Goal: Task Accomplishment & Management: Complete application form

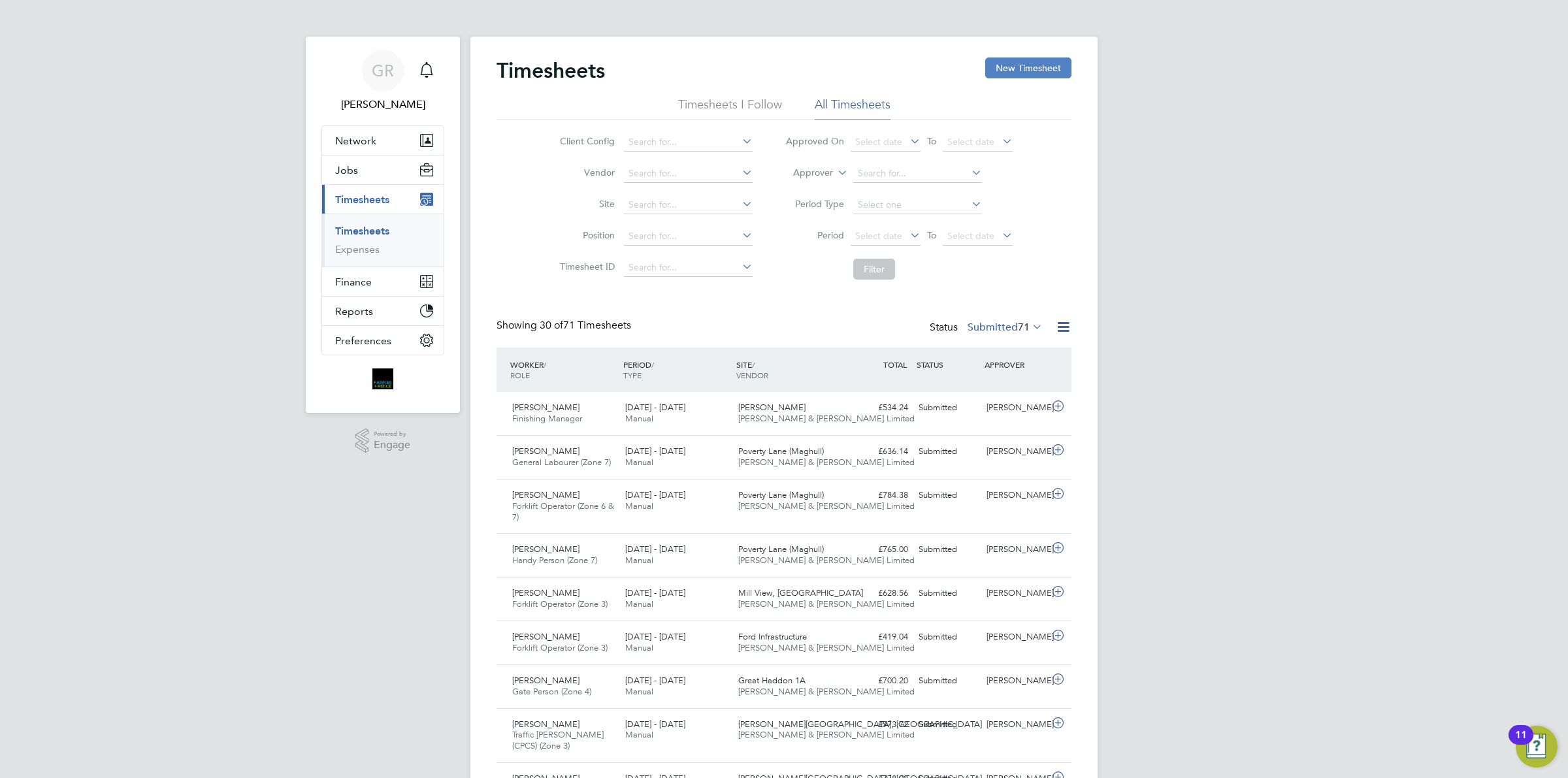
click at [1056, 67] on button "New Timesheet" at bounding box center [1028, 68] width 86 height 21
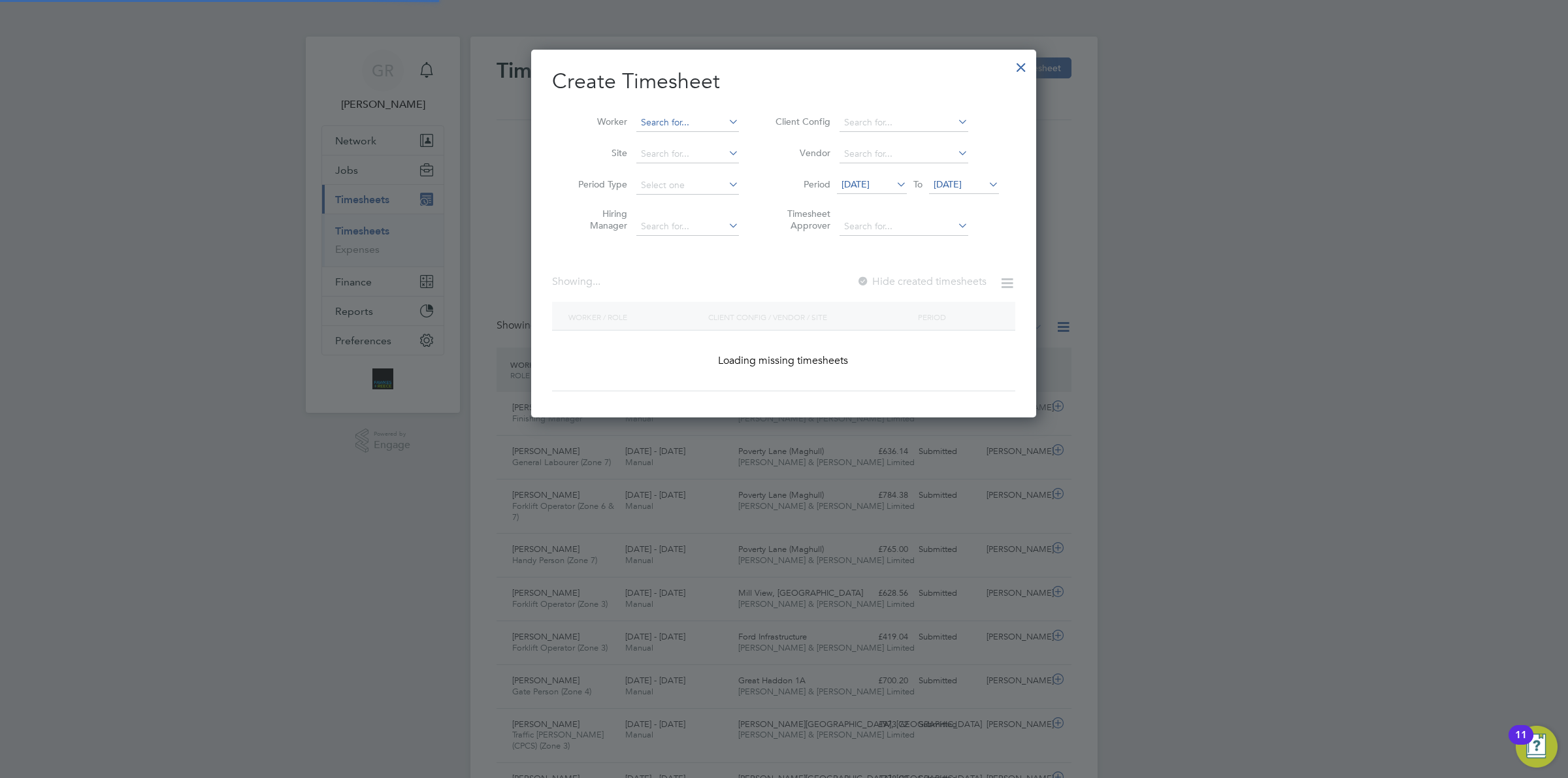
scroll to position [2200, 505]
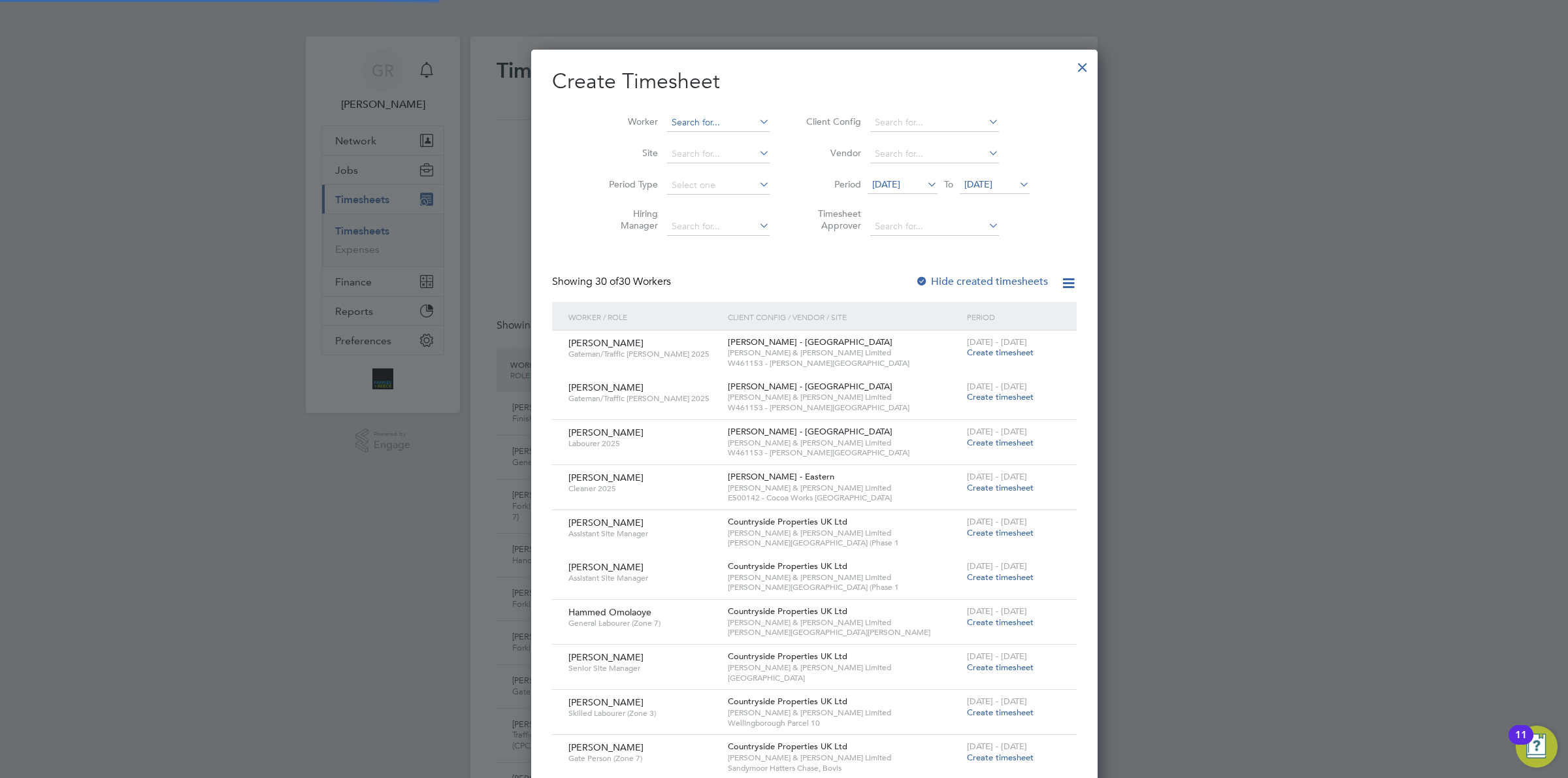
click at [703, 114] on input at bounding box center [717, 123] width 102 height 18
click at [677, 141] on li "[PERSON_NAME]" at bounding box center [698, 140] width 124 height 18
type input "[PERSON_NAME]"
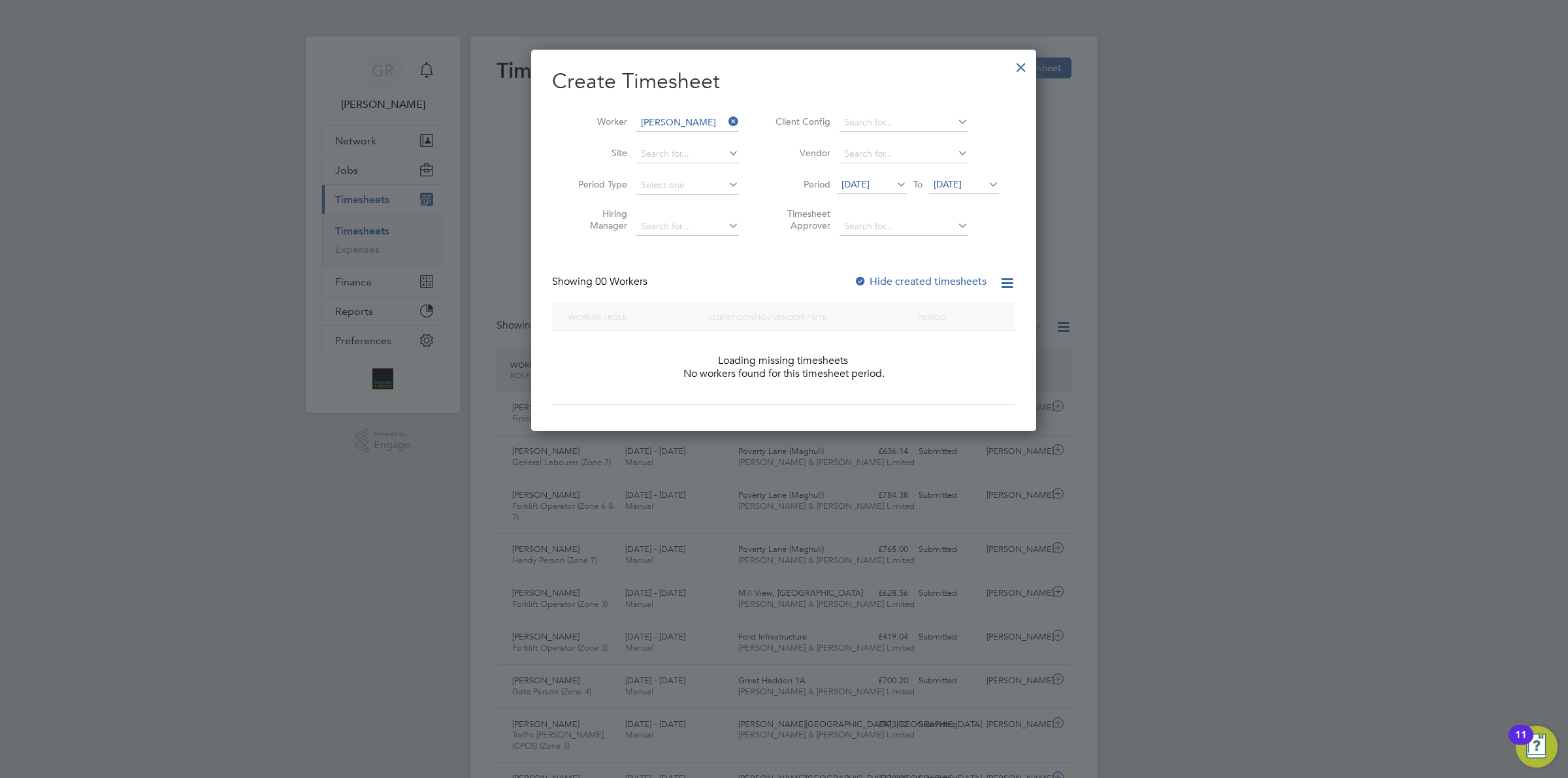
scroll to position [367, 505]
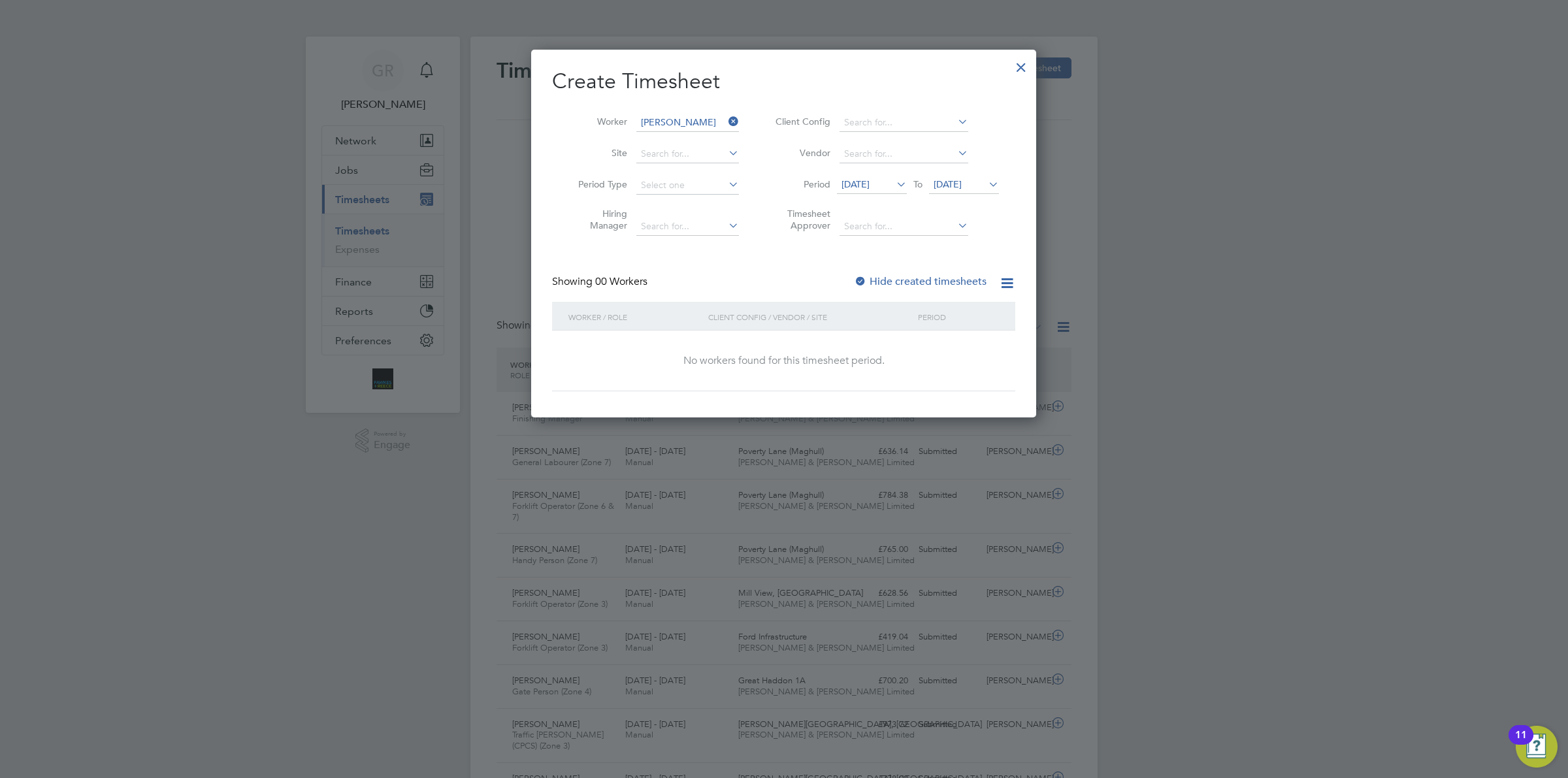
click at [870, 188] on span "[DATE]" at bounding box center [856, 184] width 28 height 11
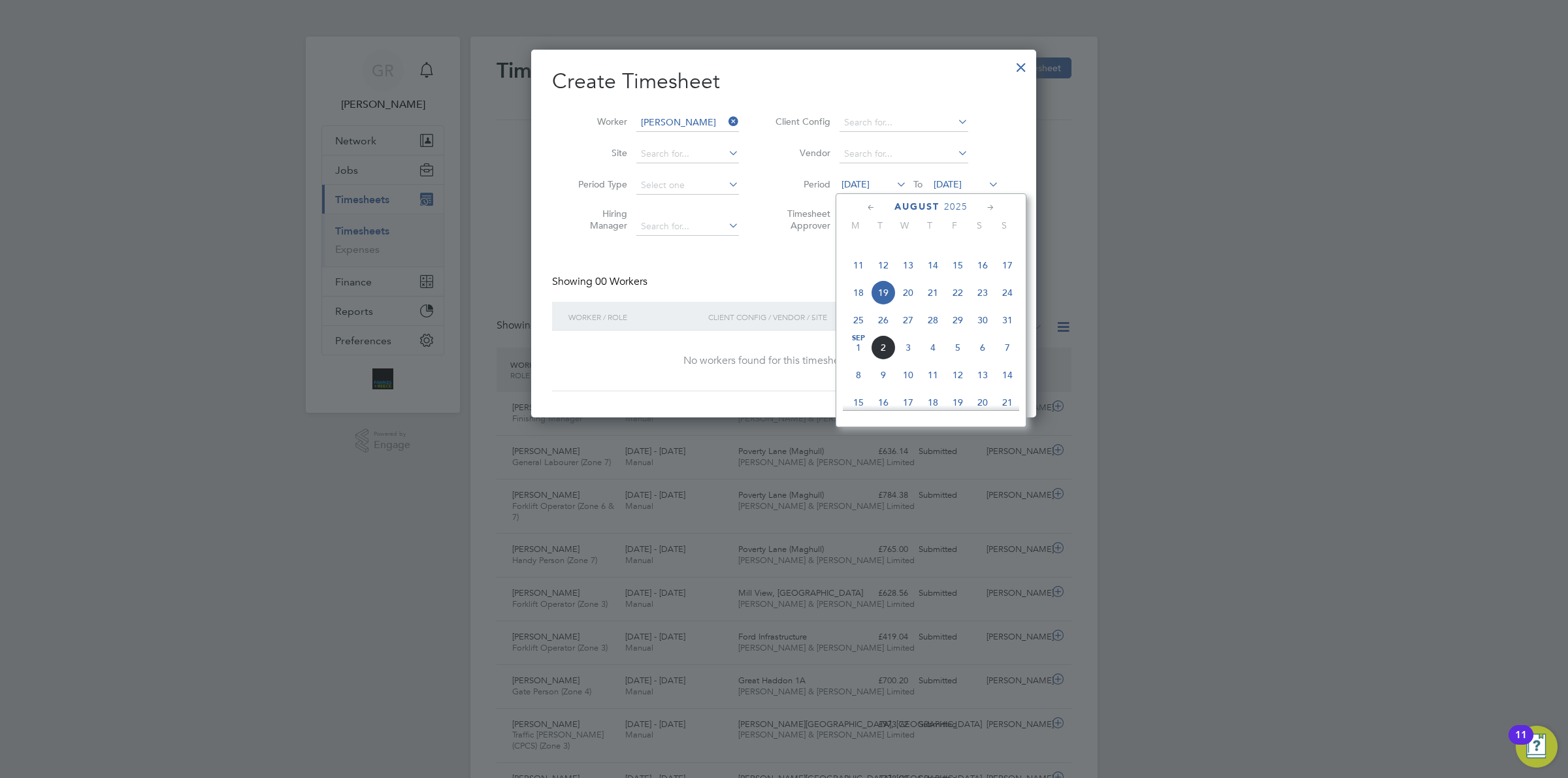
click at [854, 333] on span "25" at bounding box center [858, 320] width 25 height 25
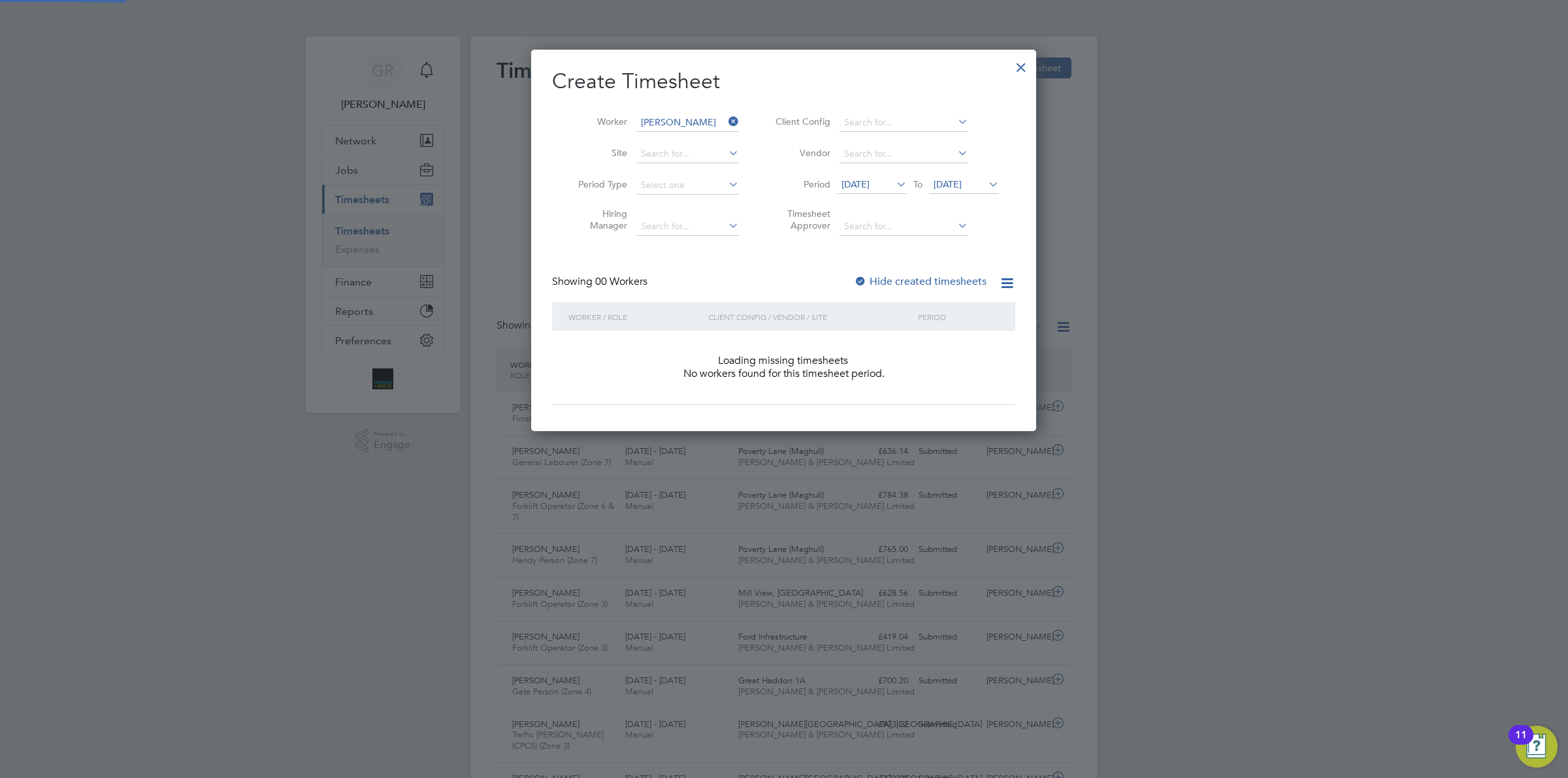
scroll to position [367, 505]
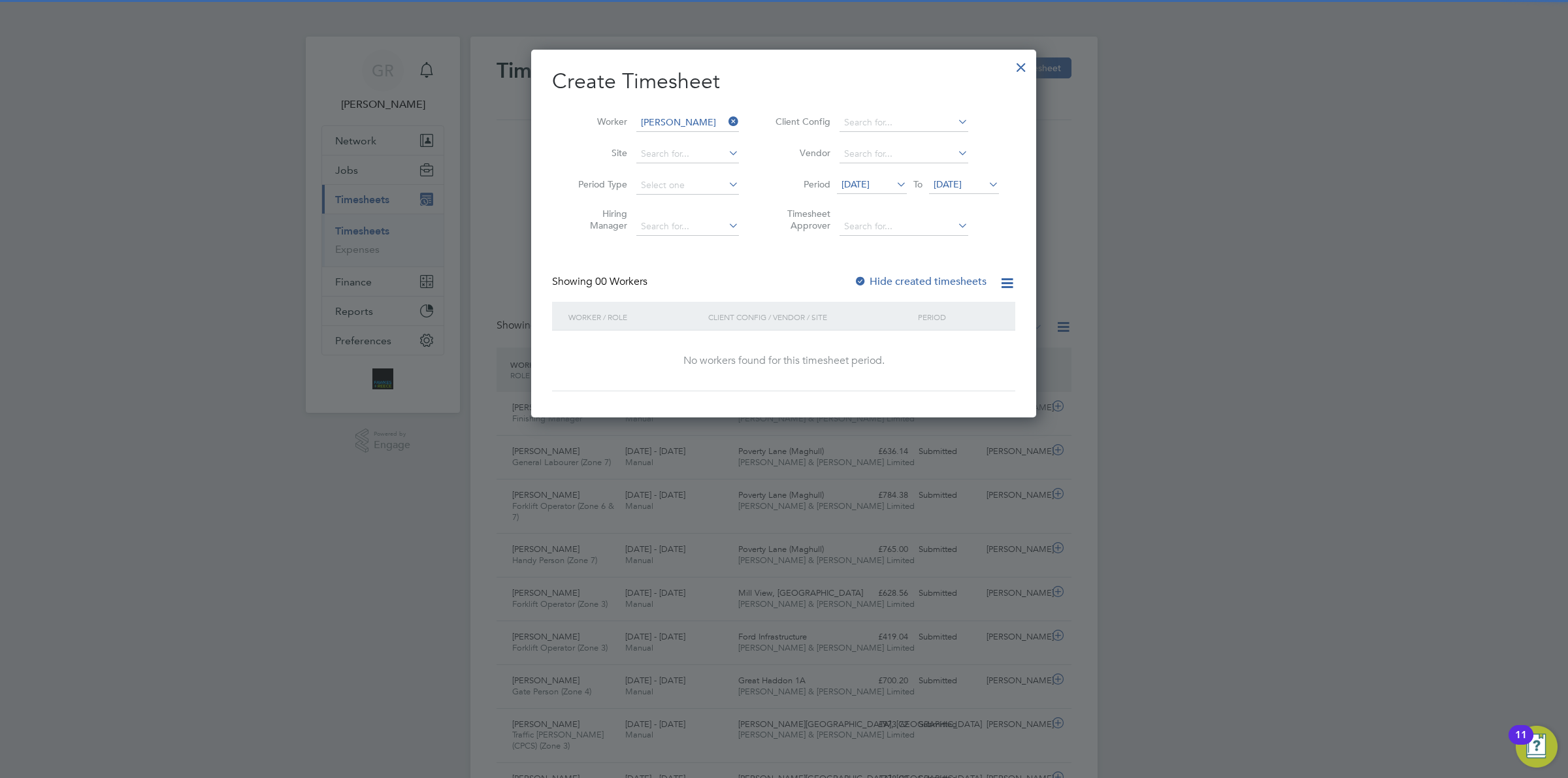
click at [962, 187] on span "[DATE]" at bounding box center [948, 184] width 28 height 11
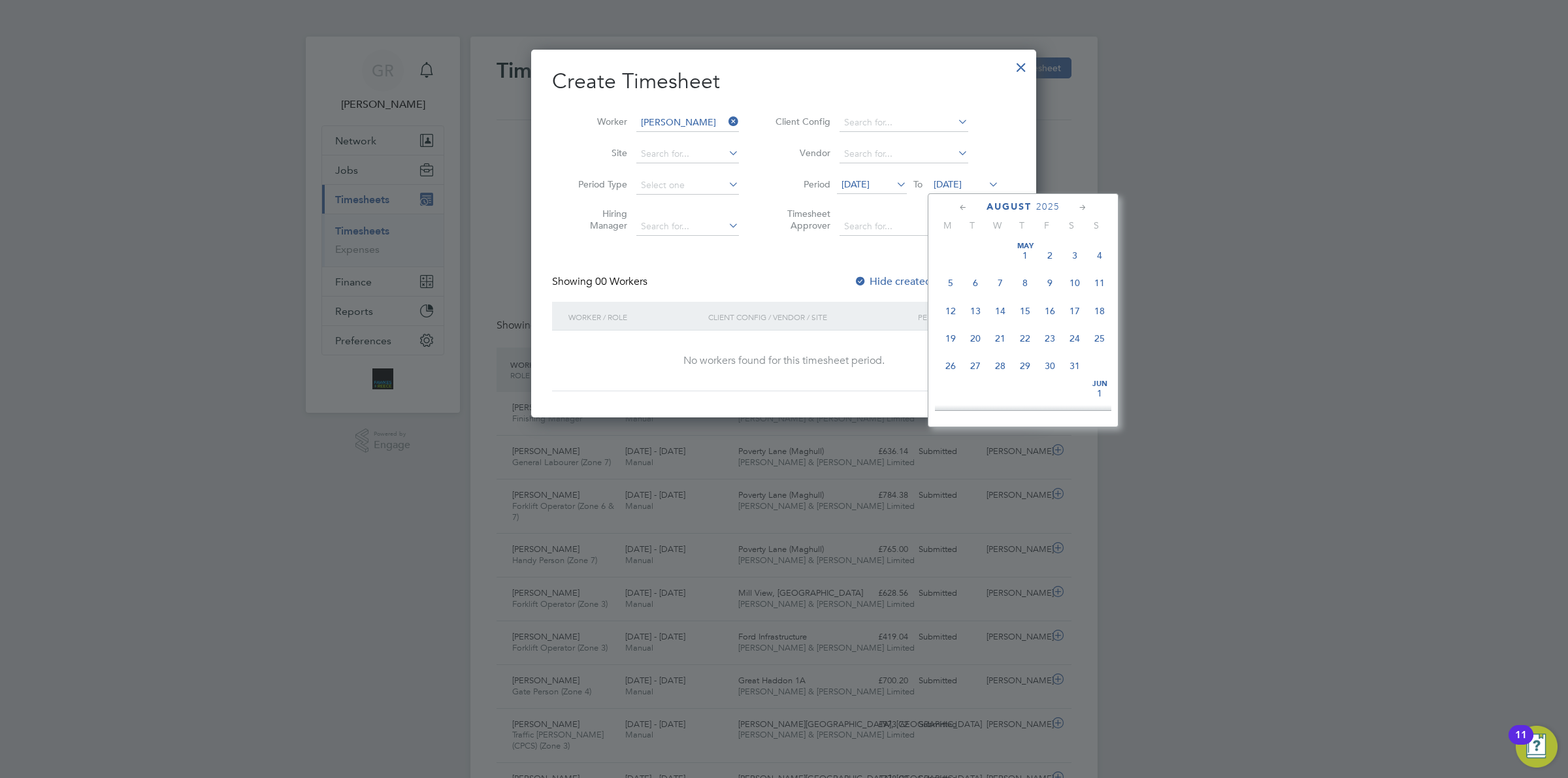
scroll to position [515, 0]
click at [1102, 305] on span "31" at bounding box center [1099, 292] width 25 height 25
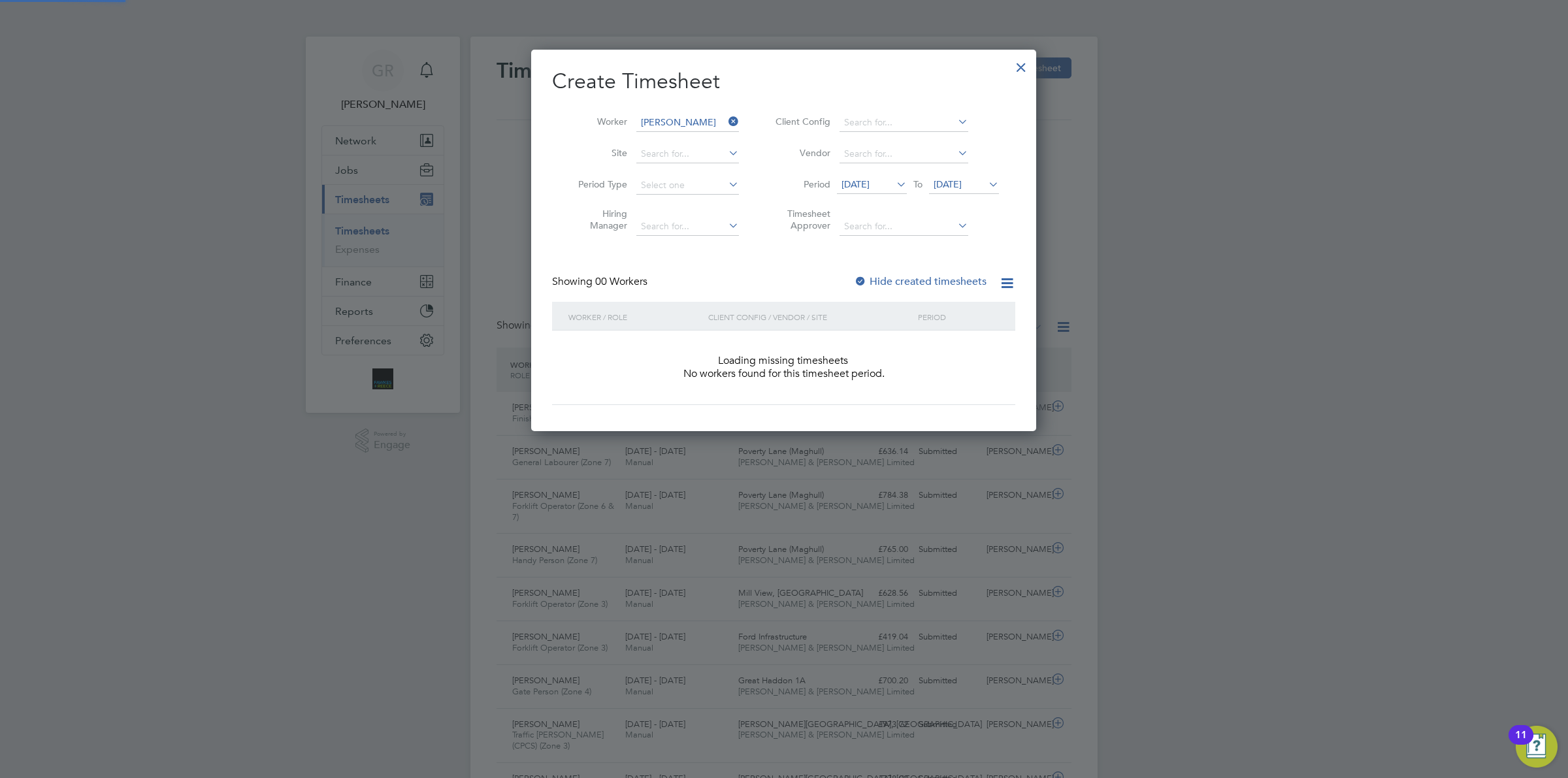
scroll to position [367, 505]
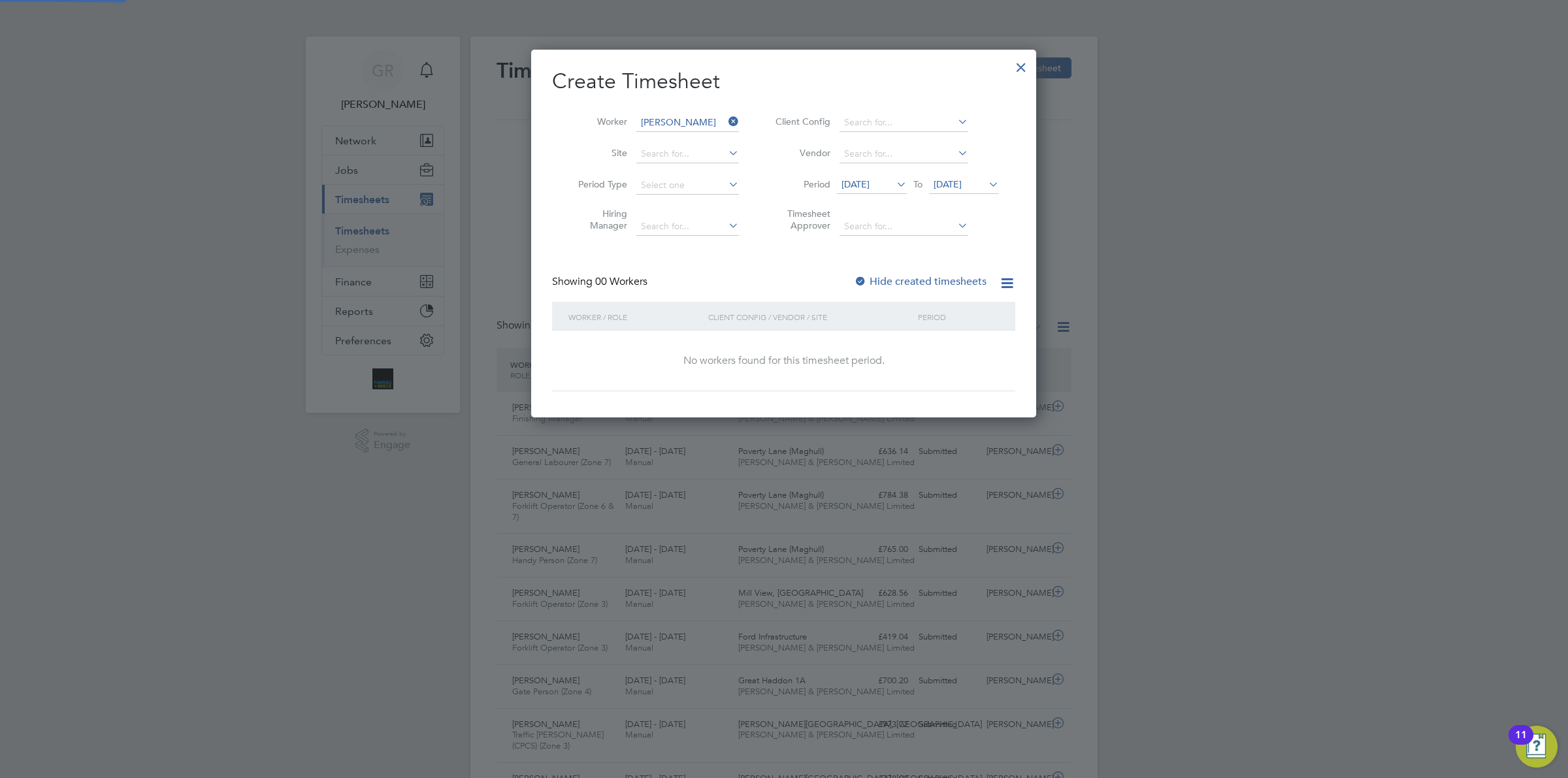
click at [908, 268] on div "Create Timesheet Worker [PERSON_NAME] Site Period Type Hiring Manager Client Co…" at bounding box center [783, 230] width 463 height 323
click at [908, 279] on label "Hide created timesheets" at bounding box center [920, 281] width 132 height 13
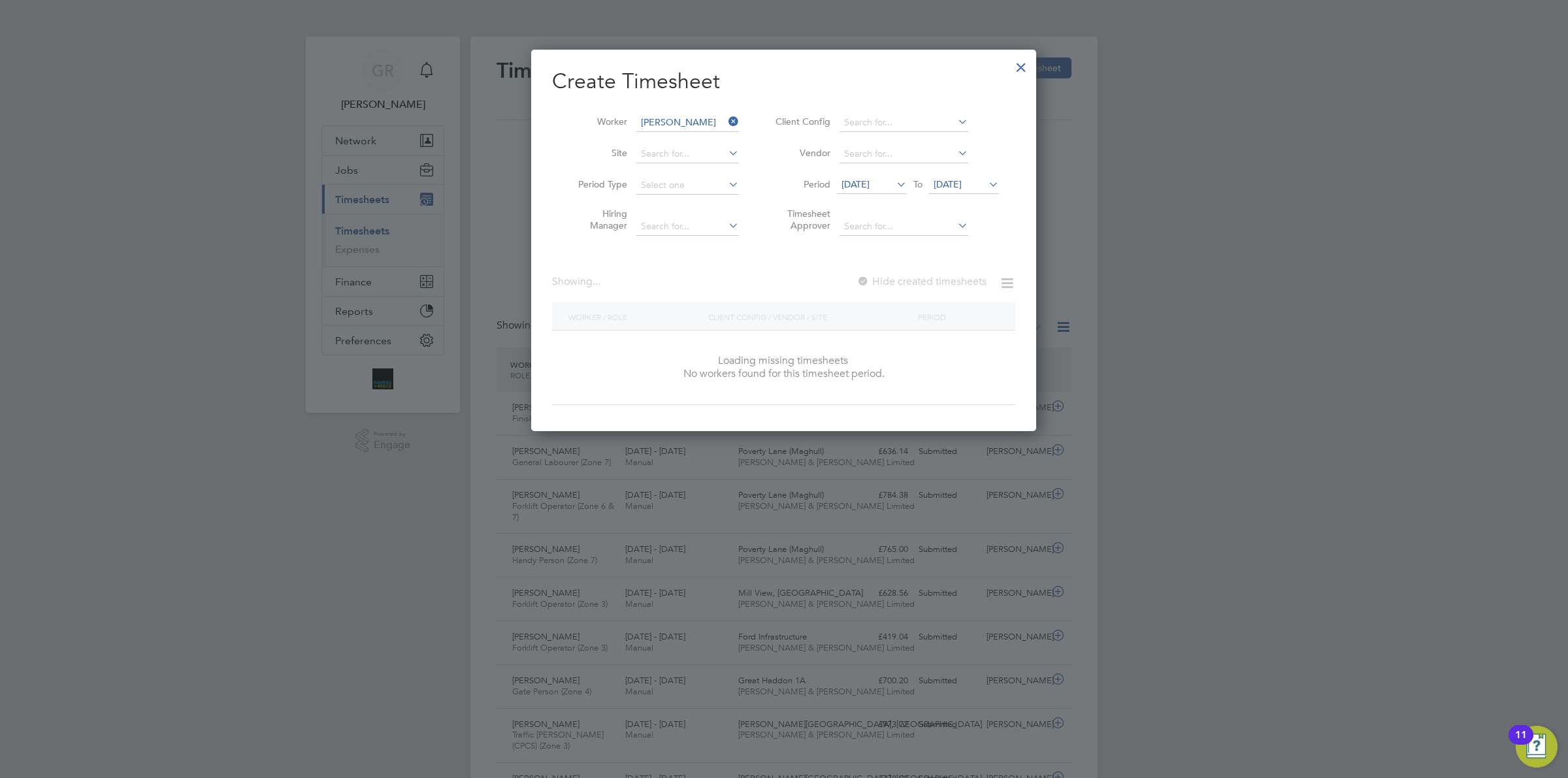
scroll to position [353, 505]
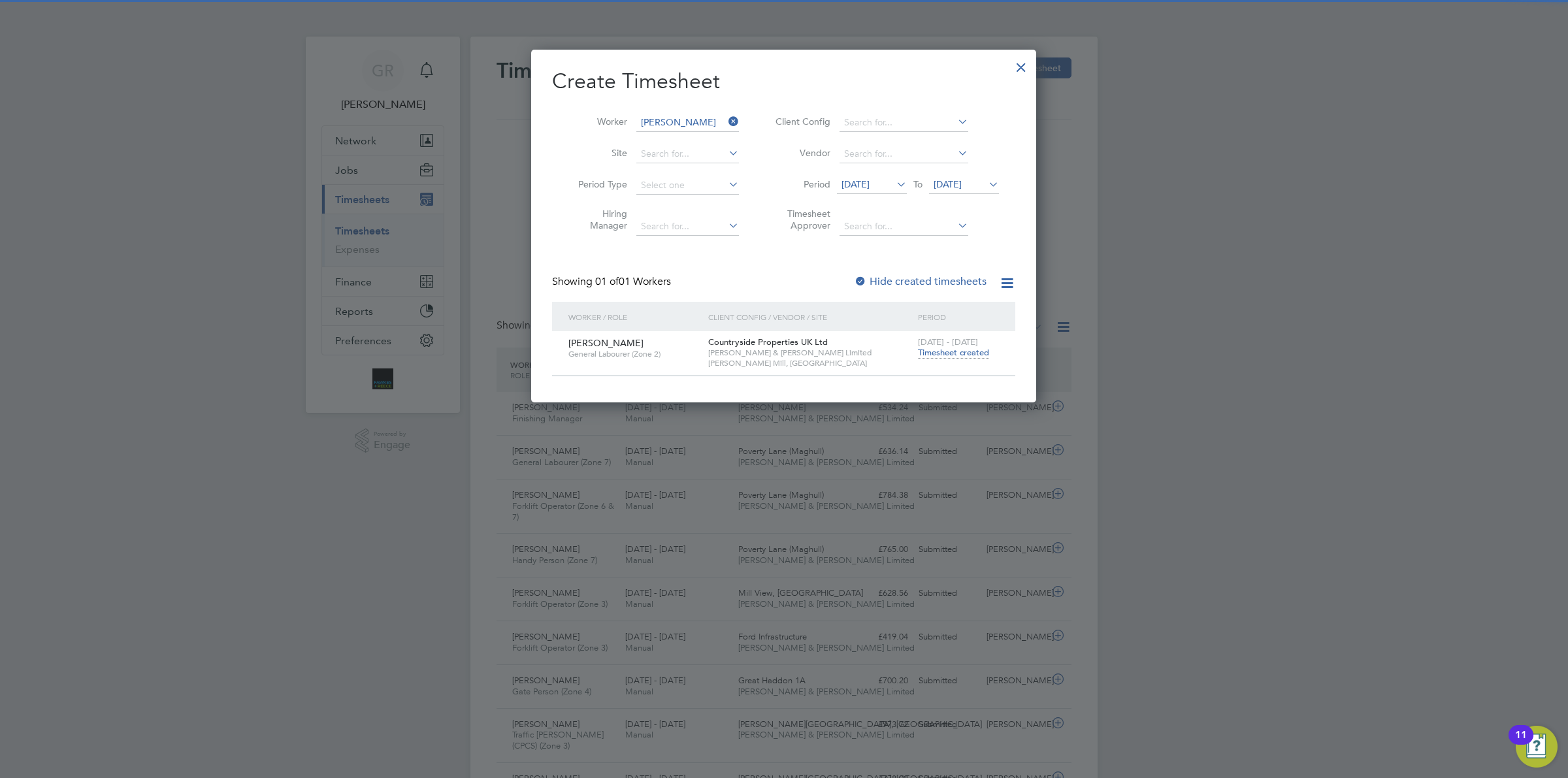
click at [957, 353] on span "Timesheet created" at bounding box center [953, 352] width 71 height 11
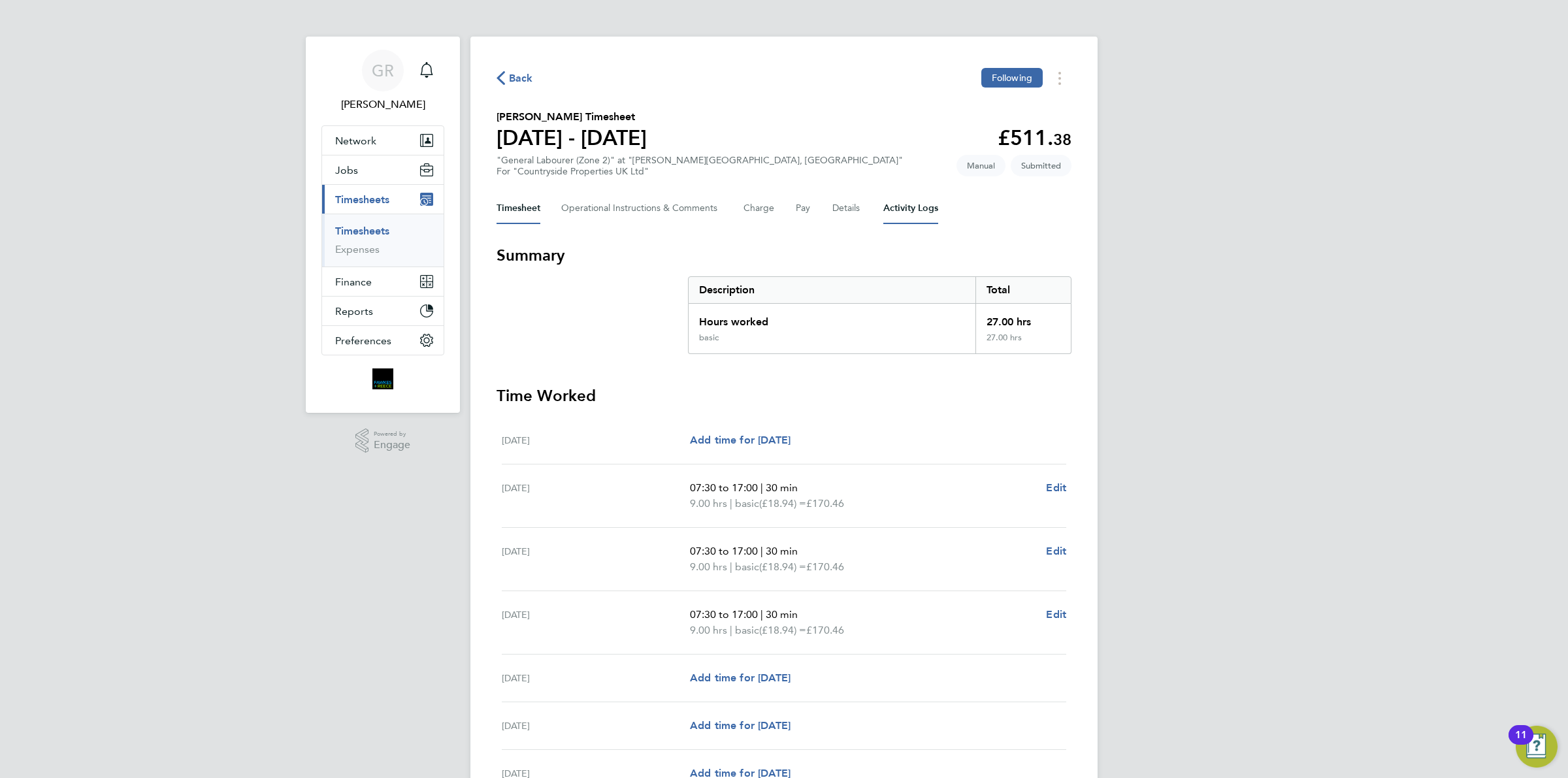
click at [884, 209] on Logs-tab "Activity Logs" at bounding box center [910, 209] width 55 height 32
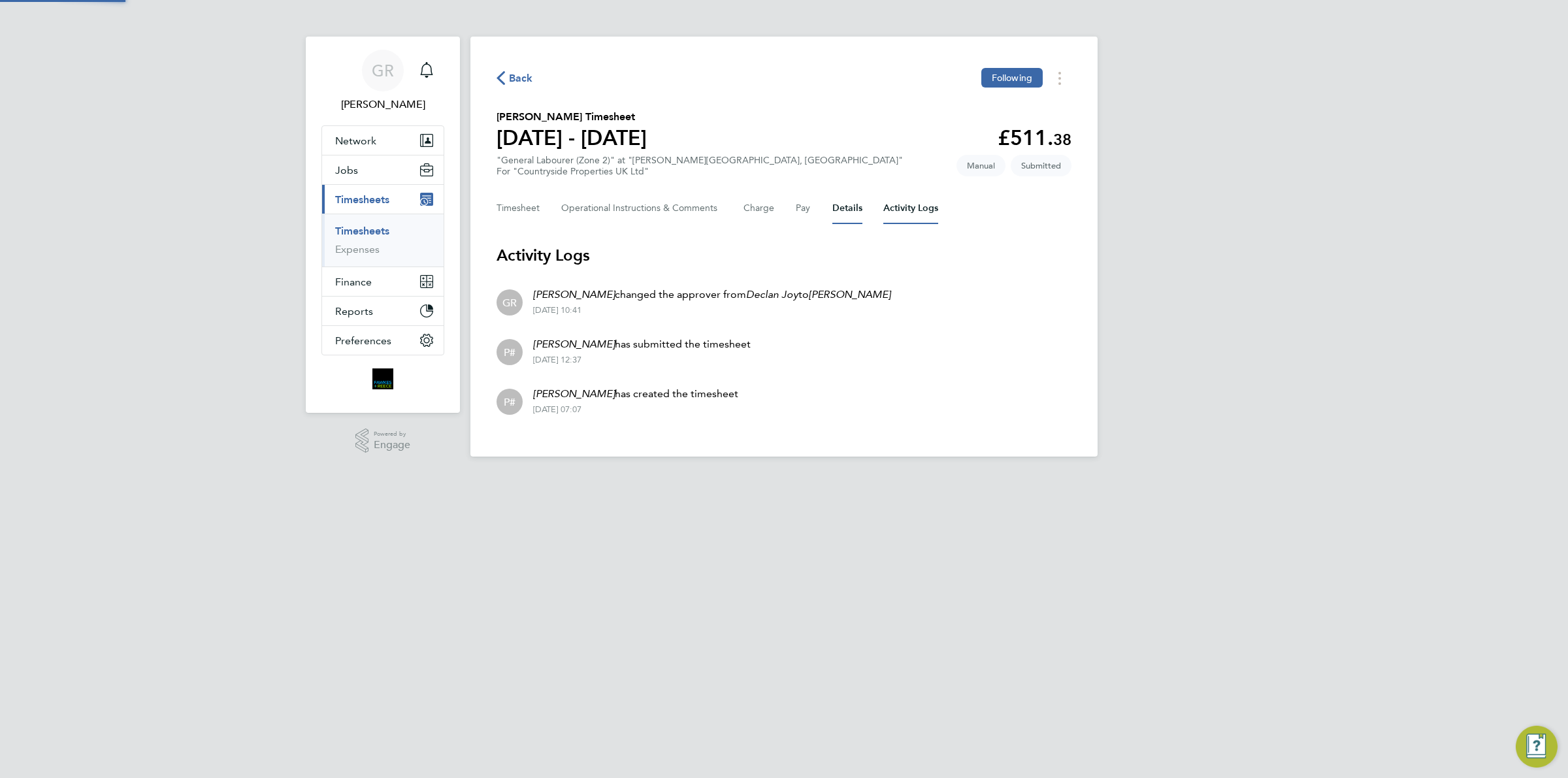
click at [854, 204] on button "Details" at bounding box center [847, 209] width 30 height 32
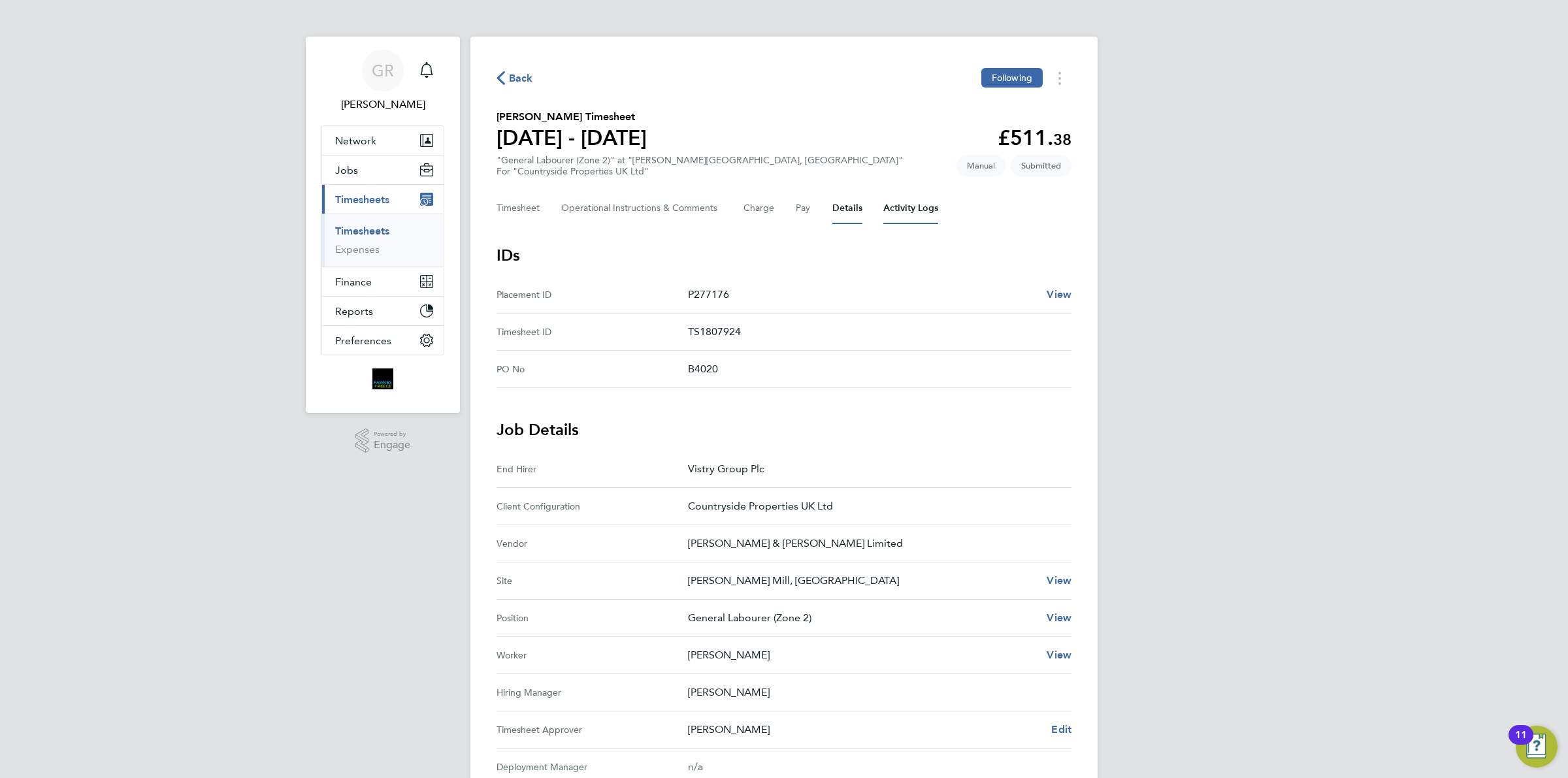
click at [913, 234] on div "Back Following [PERSON_NAME] Timesheet [DATE] - [DATE] £511. 38 "General Labour…" at bounding box center [784, 551] width 627 height 1029
click at [909, 209] on Logs-tab "Activity Logs" at bounding box center [910, 209] width 55 height 32
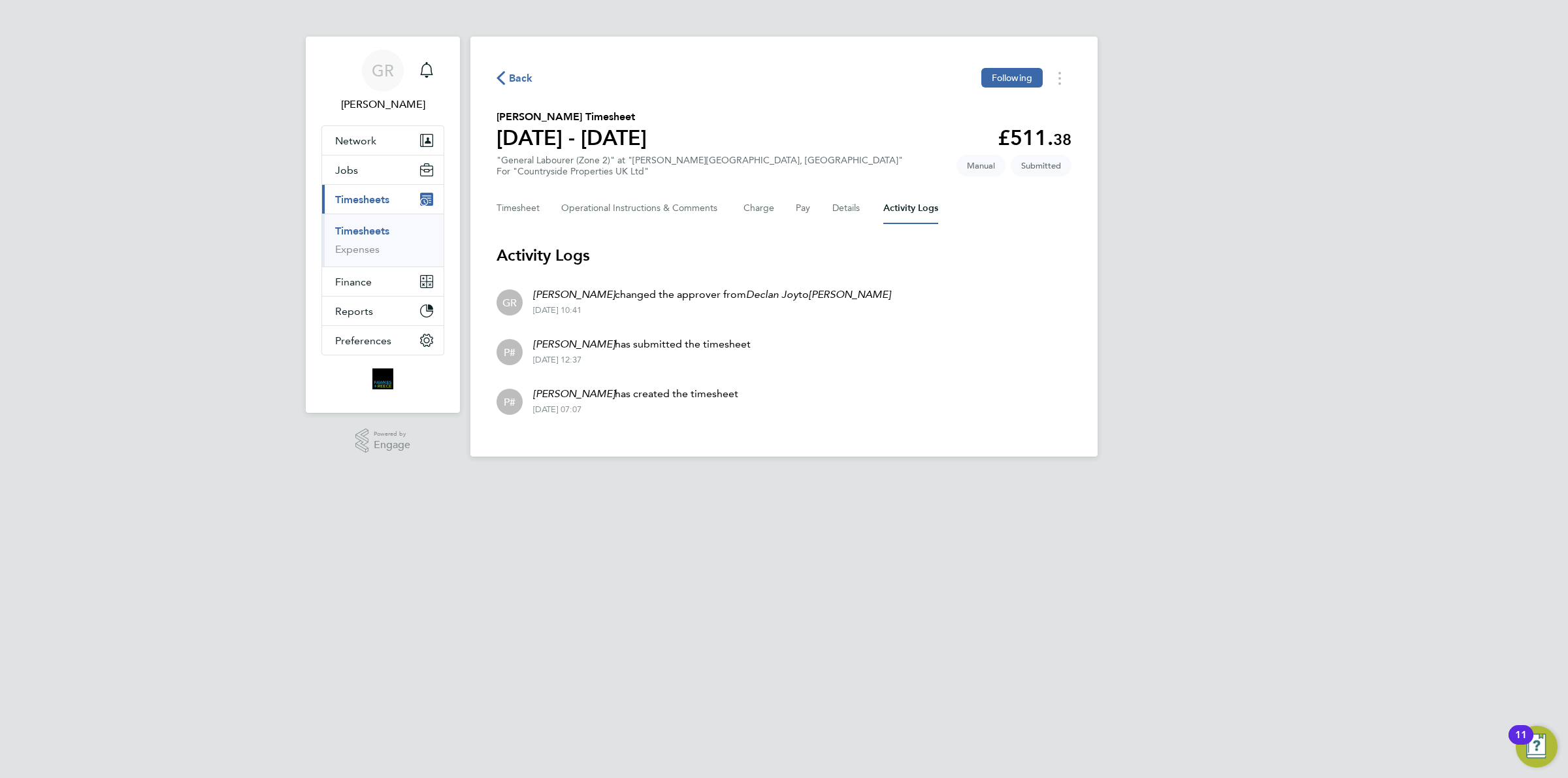
click at [526, 80] on span "Back" at bounding box center [521, 79] width 25 height 16
